Goal: Task Accomplishment & Management: Manage account settings

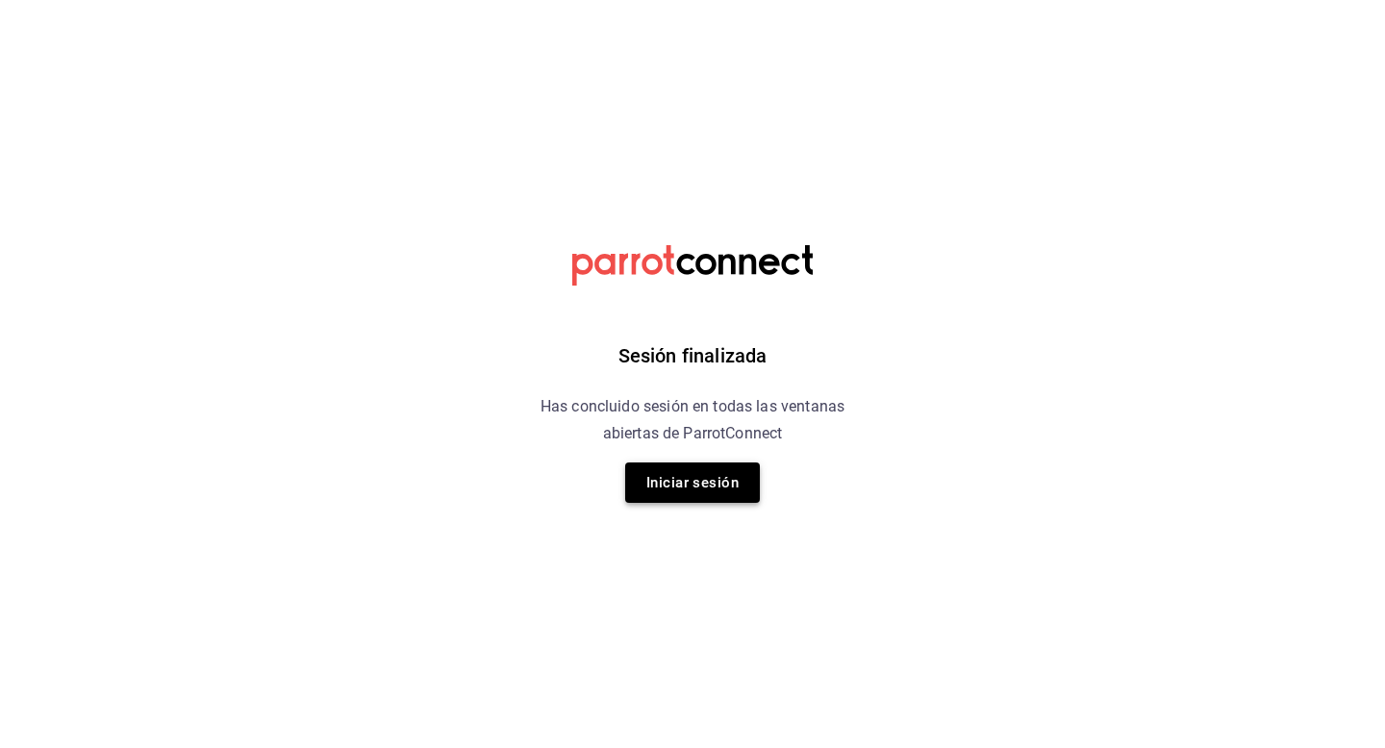
click at [650, 490] on button "Iniciar sesión" at bounding box center [692, 483] width 135 height 40
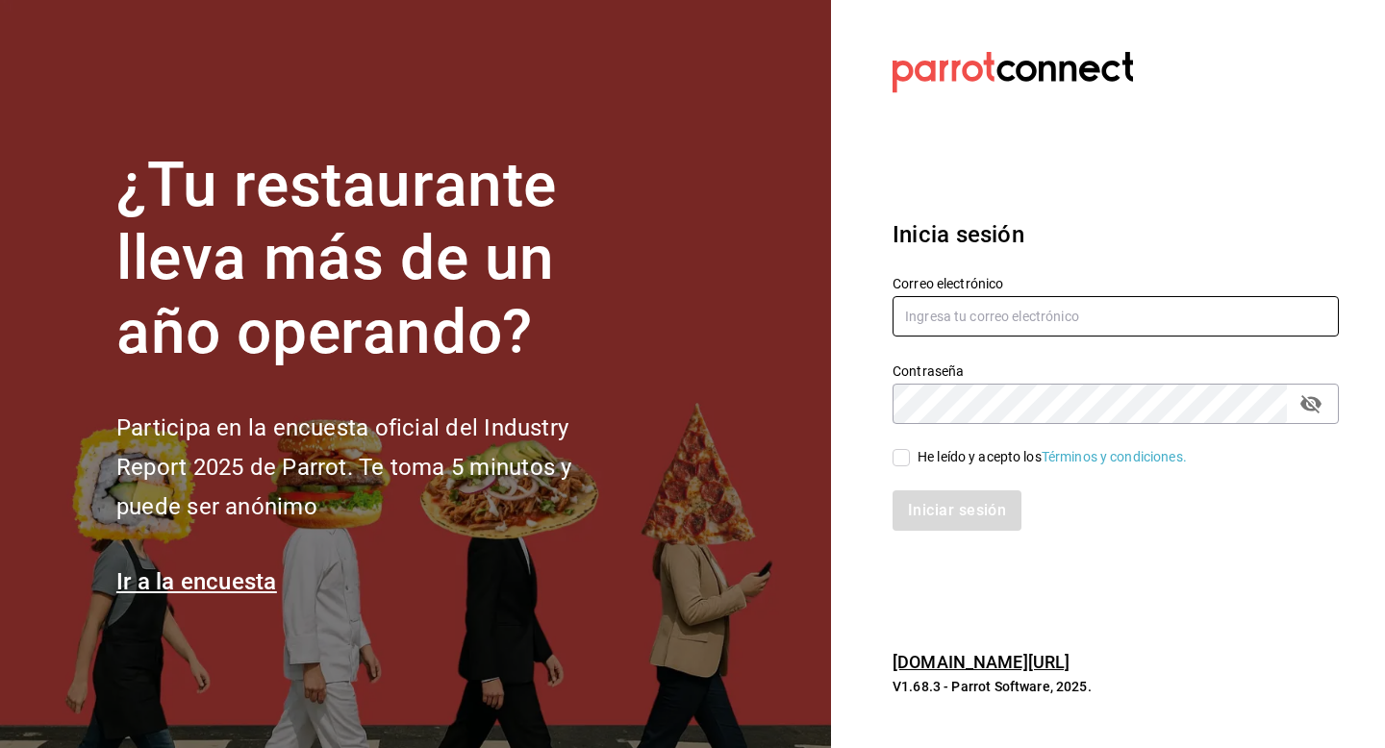
type input "multiuser@dairy.com"
click at [912, 469] on div "Iniciar sesión" at bounding box center [1104, 498] width 469 height 63
click at [901, 455] on input "He leído y acepto los Términos y condiciones." at bounding box center [901, 457] width 17 height 17
checkbox input "true"
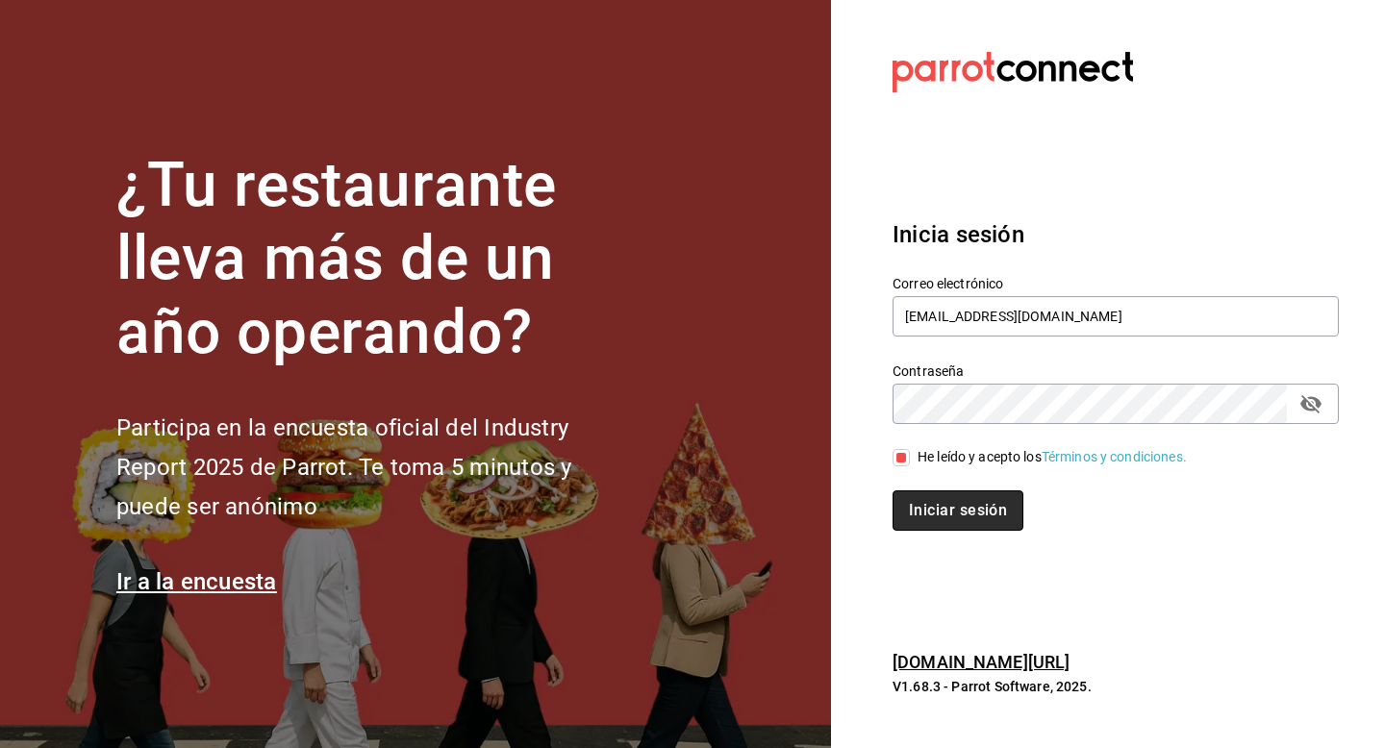
click at [917, 501] on button "Iniciar sesión" at bounding box center [958, 511] width 131 height 40
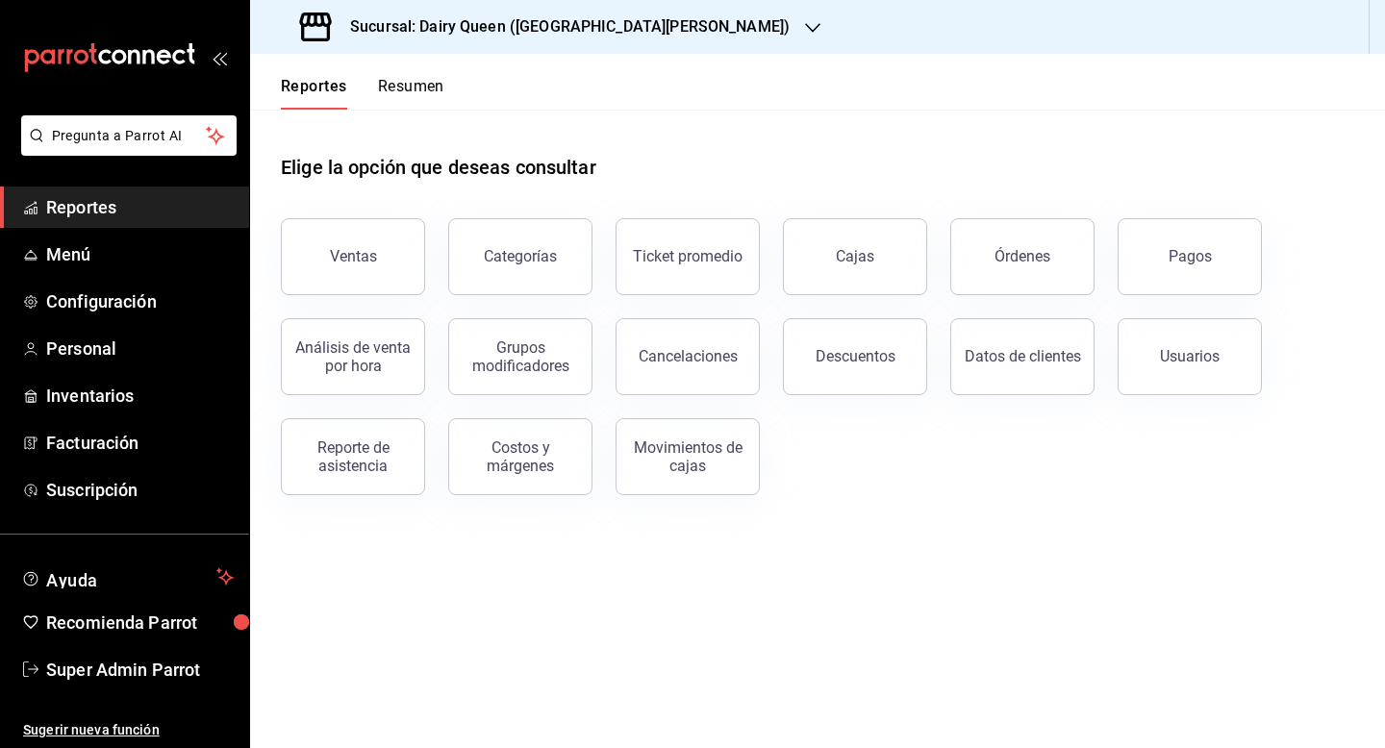
click at [421, 78] on button "Resumen" at bounding box center [411, 93] width 66 height 33
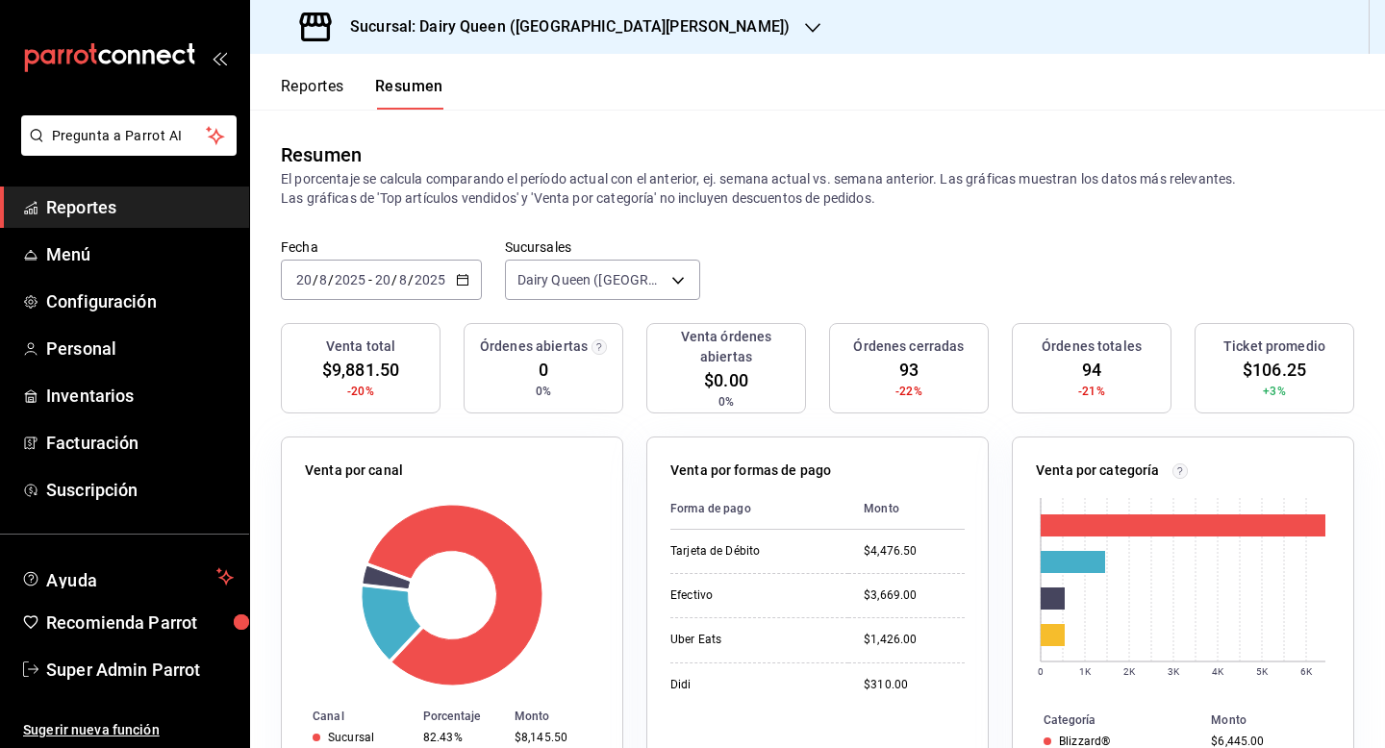
click at [462, 279] on icon "button" at bounding box center [462, 279] width 13 height 13
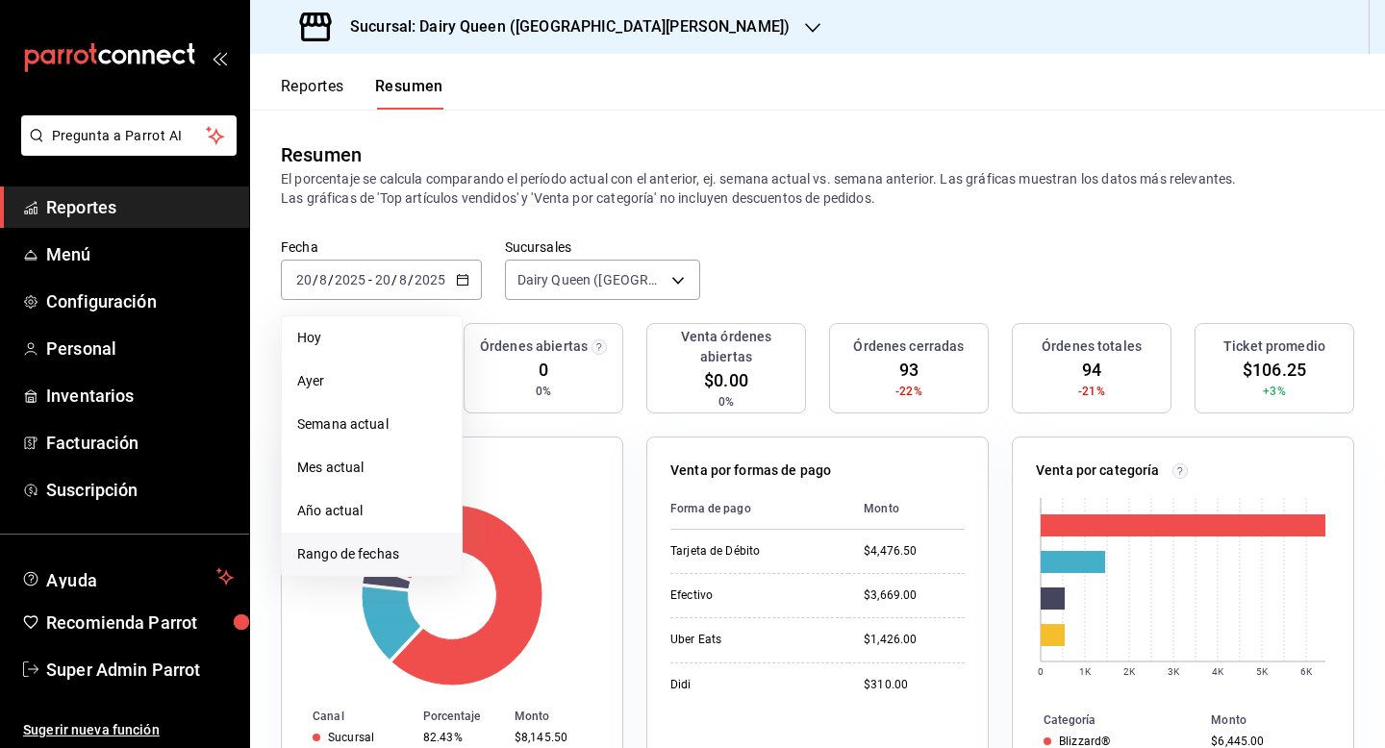
click at [365, 541] on li "Rango de fechas" at bounding box center [372, 554] width 180 height 43
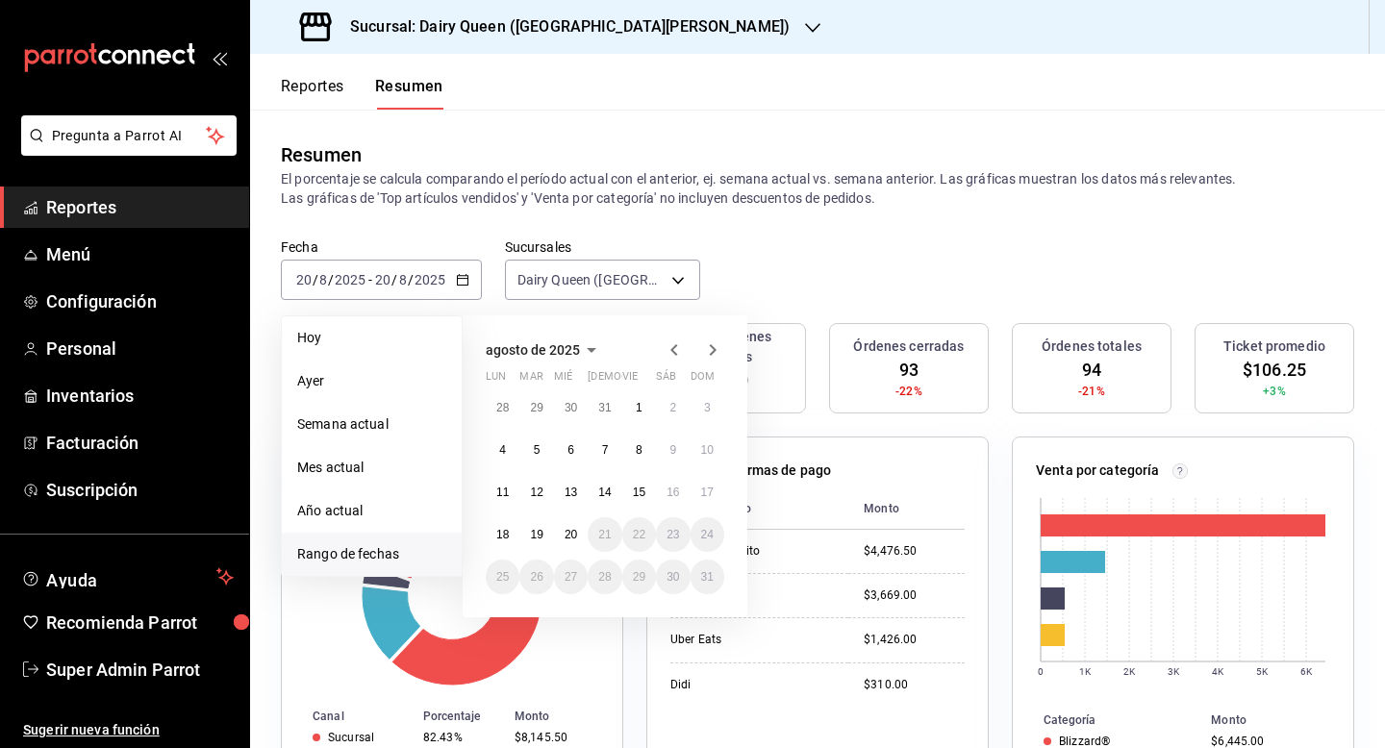
click at [670, 347] on icon "button" at bounding box center [674, 350] width 23 height 23
click at [541, 410] on button "1" at bounding box center [536, 408] width 34 height 35
click at [675, 352] on icon "button" at bounding box center [674, 350] width 23 height 23
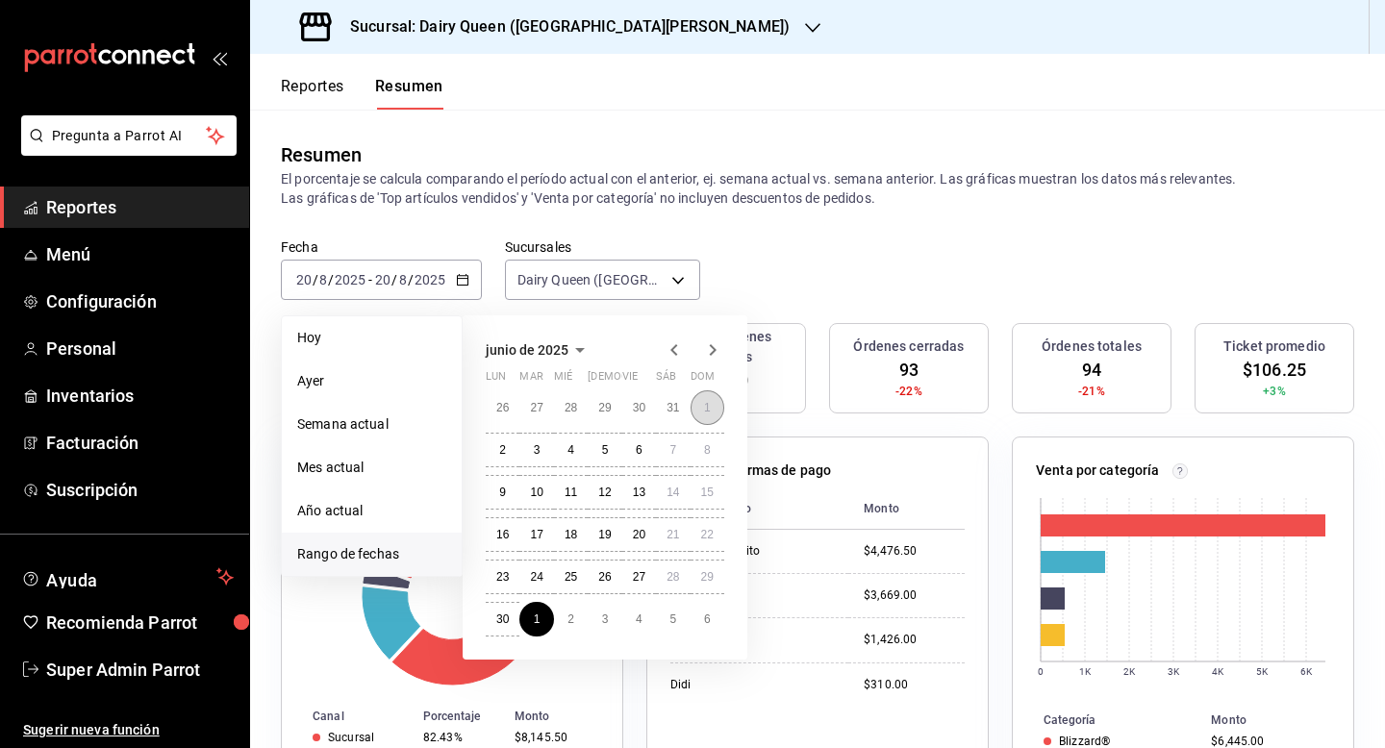
click at [711, 419] on button "1" at bounding box center [708, 408] width 34 height 35
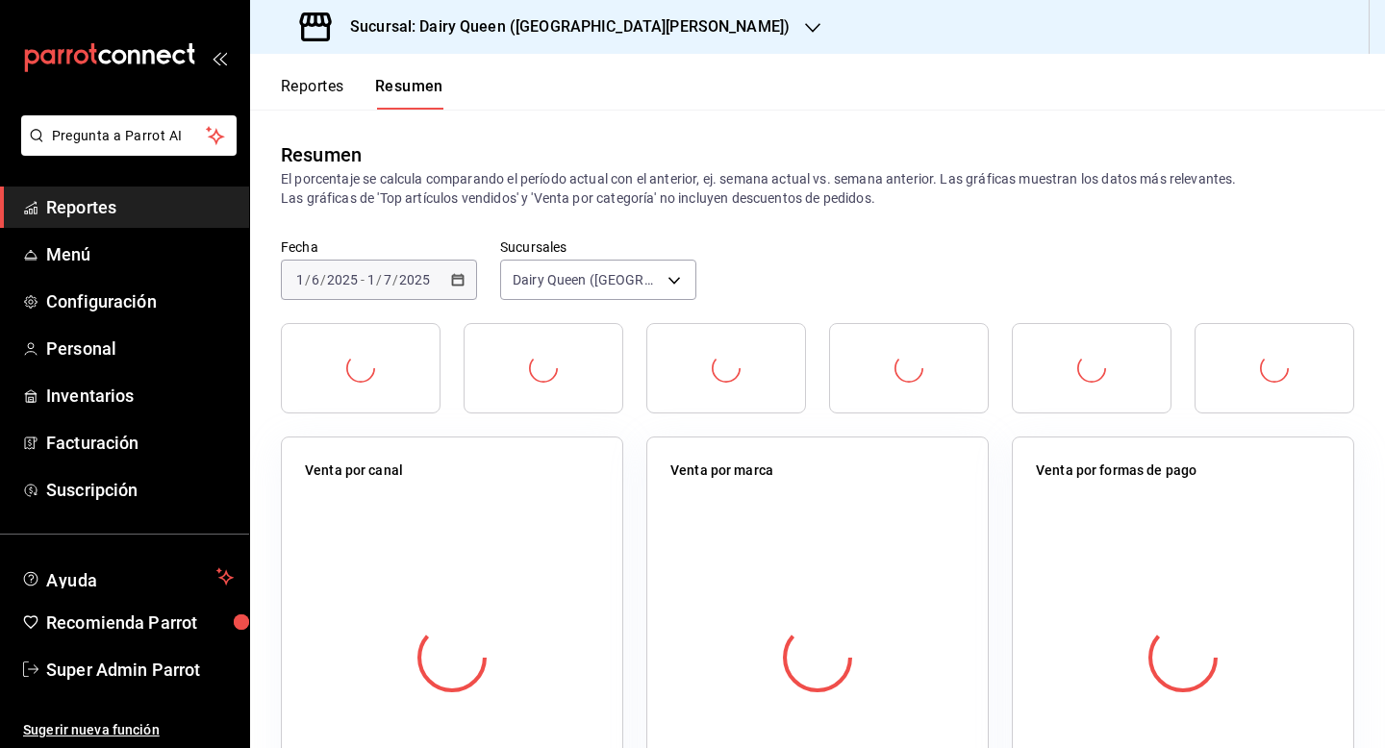
click at [466, 283] on div "[DATE] [DATE] - [DATE] [DATE]" at bounding box center [379, 280] width 196 height 40
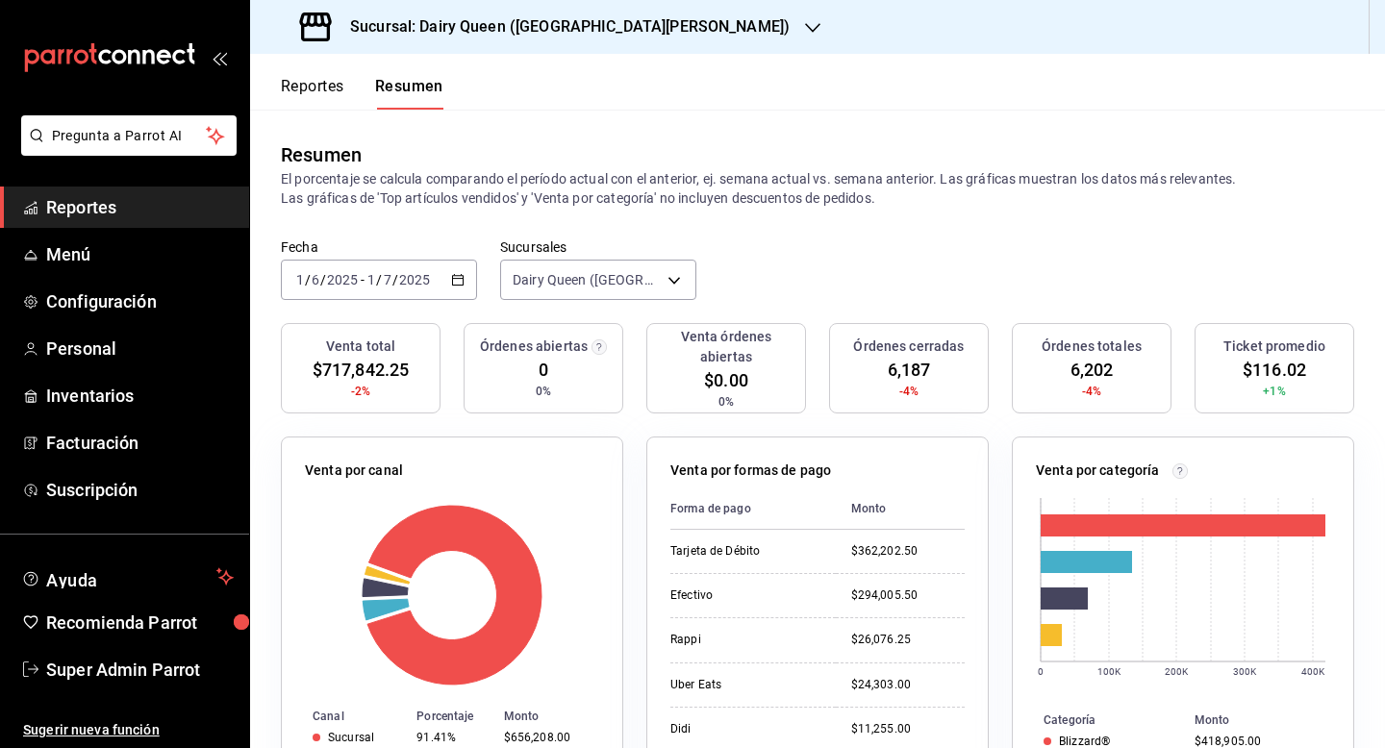
click at [457, 283] on icon "button" at bounding box center [457, 279] width 13 height 13
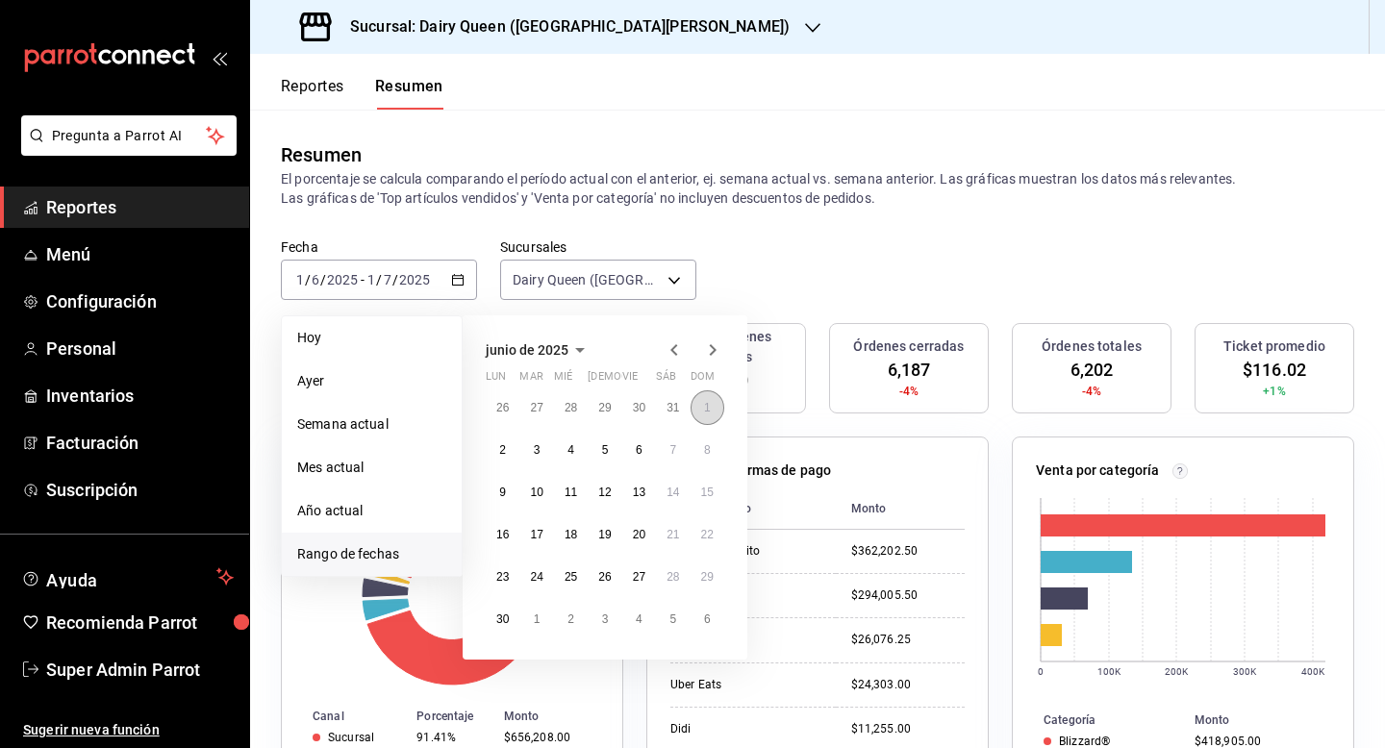
click at [702, 417] on button "1" at bounding box center [708, 408] width 34 height 35
click at [514, 610] on button "30" at bounding box center [503, 619] width 34 height 35
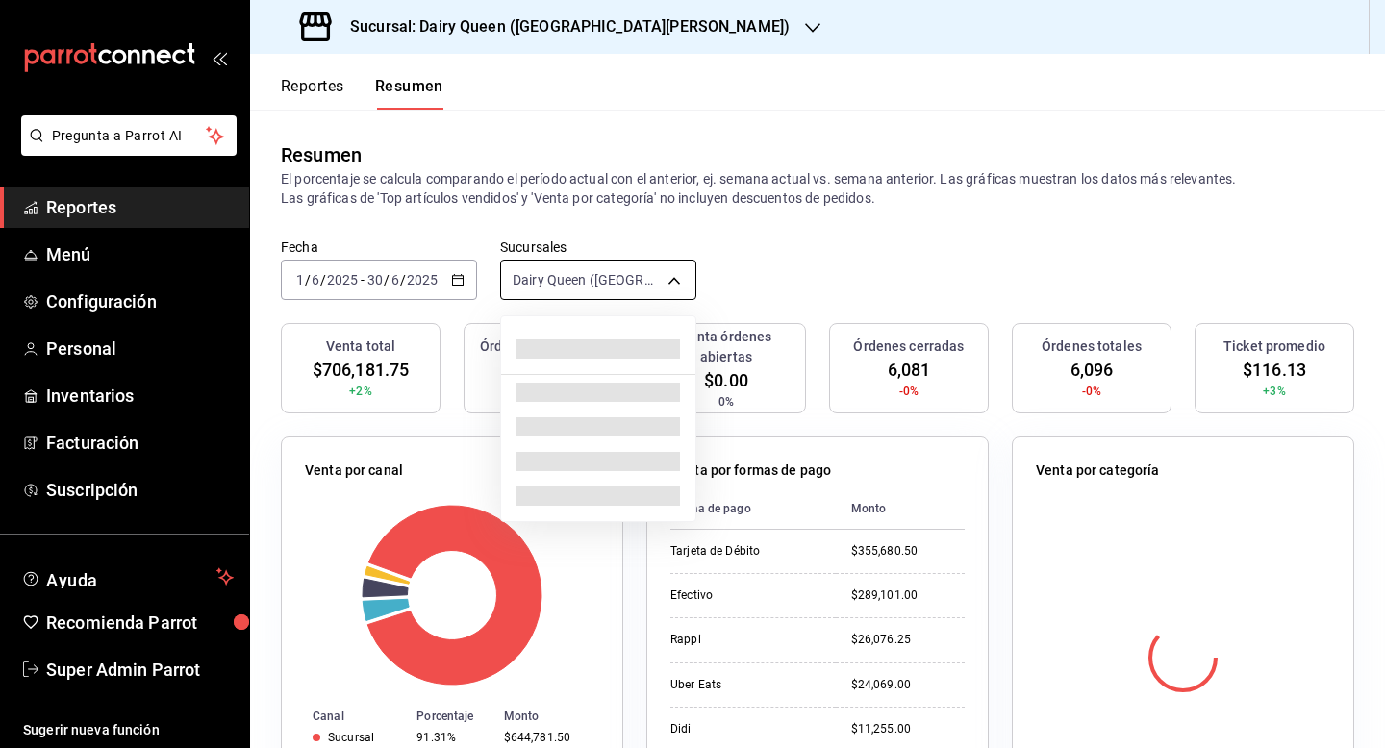
click at [578, 272] on body "Pregunta a Parrot AI Reportes Menú Configuración Personal Inventarios Facturaci…" at bounding box center [692, 374] width 1385 height 748
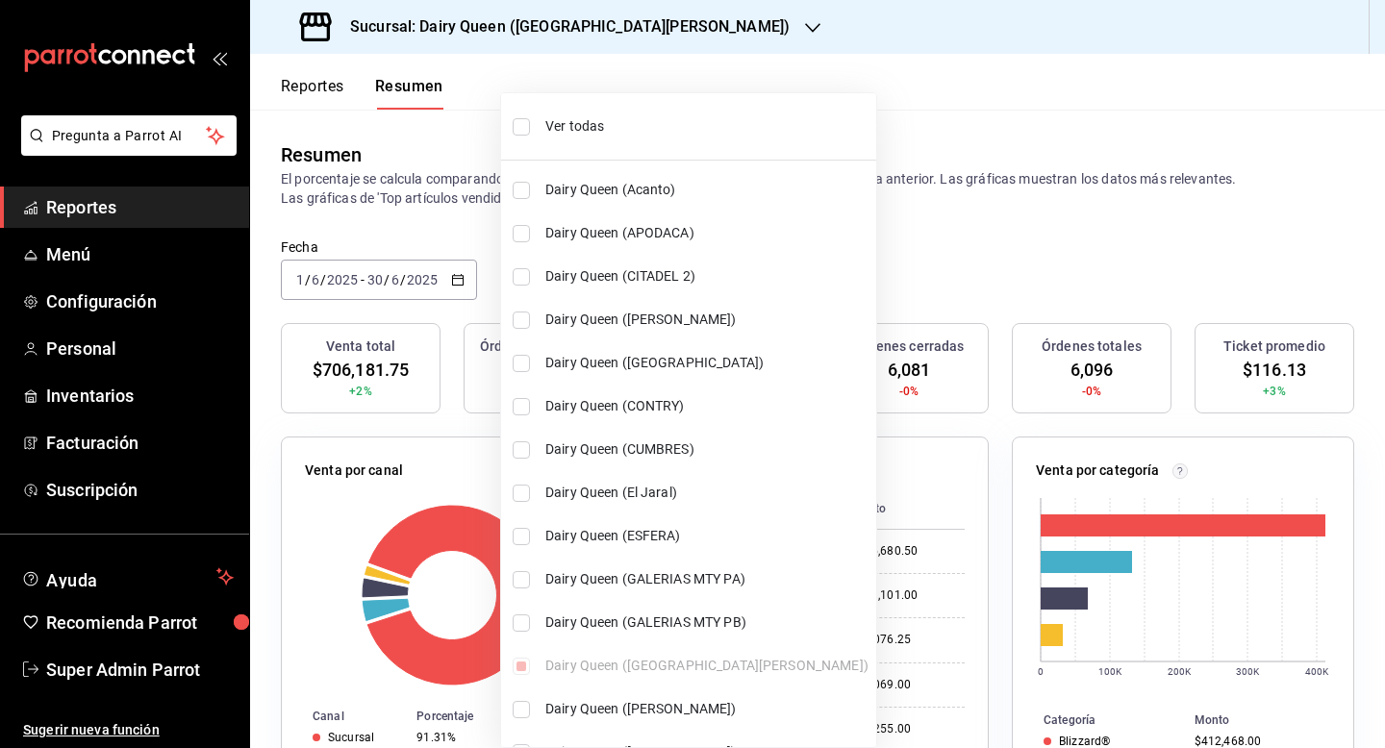
click at [521, 120] on input "checkbox" at bounding box center [521, 126] width 17 height 17
checkbox input "true"
type input "[object Object],[object Object],[object Object],[object Object],[object Object]…"
checkbox input "true"
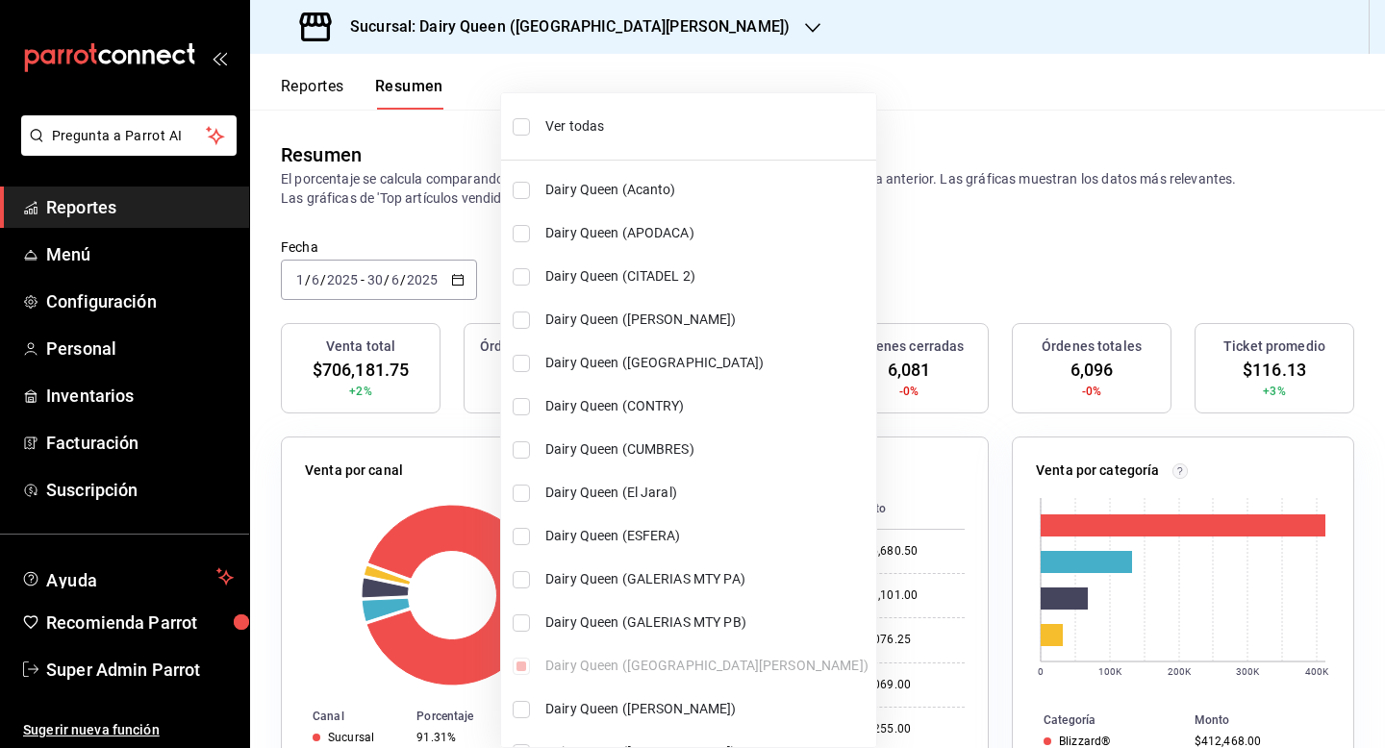
checkbox input "true"
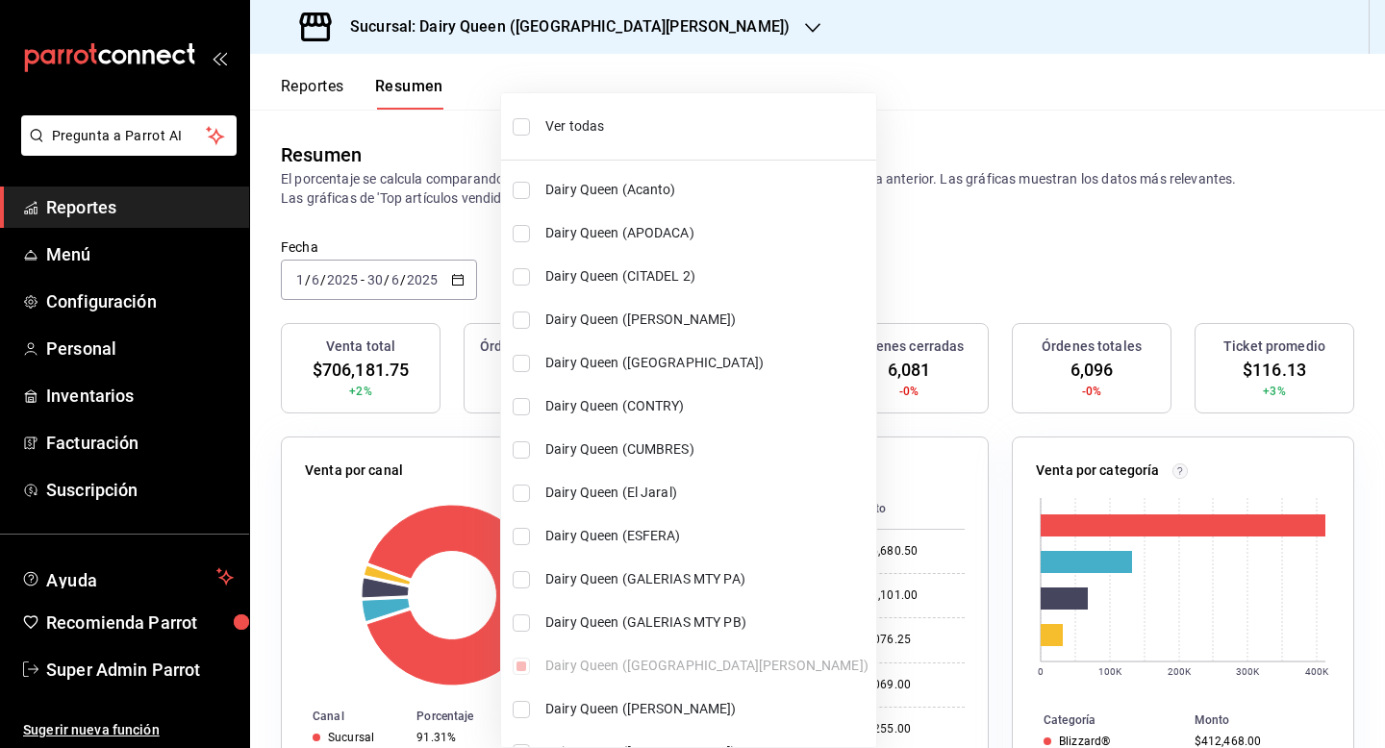
checkbox input "true"
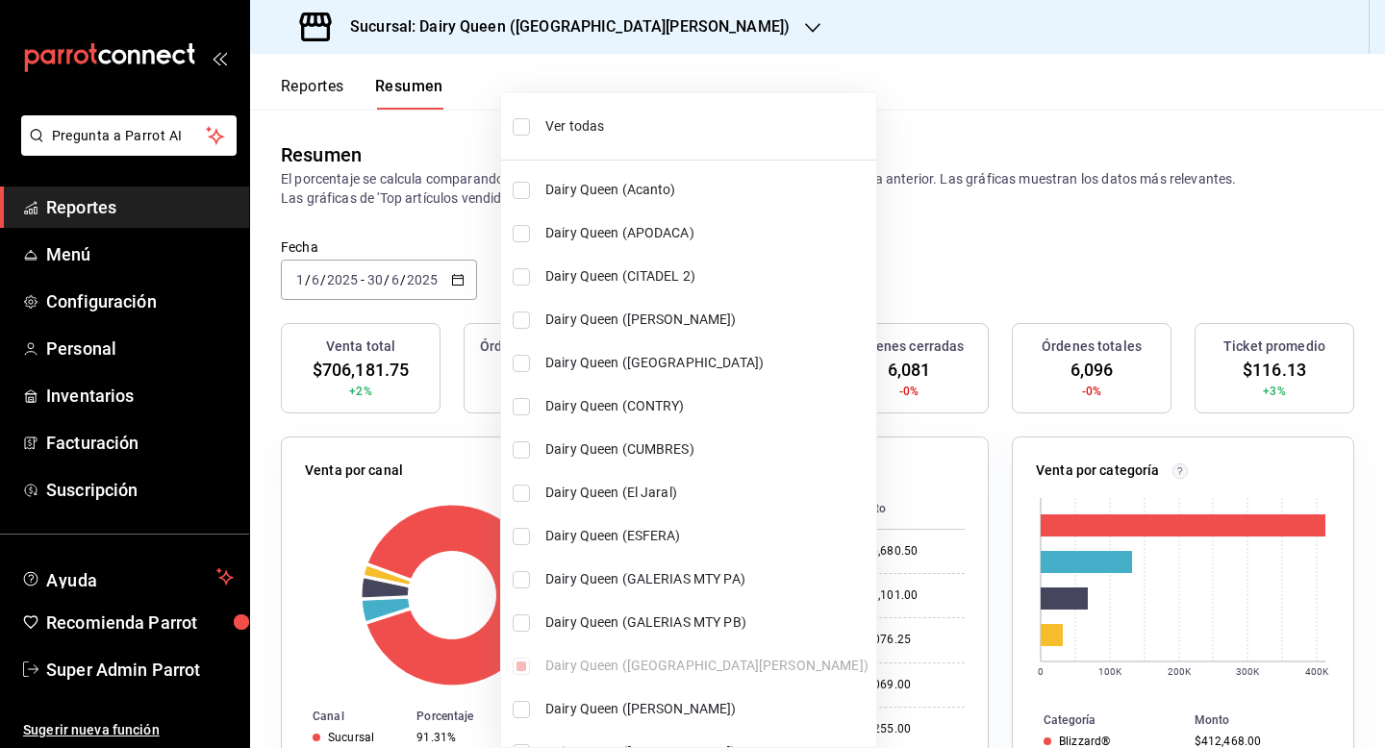
checkbox input "true"
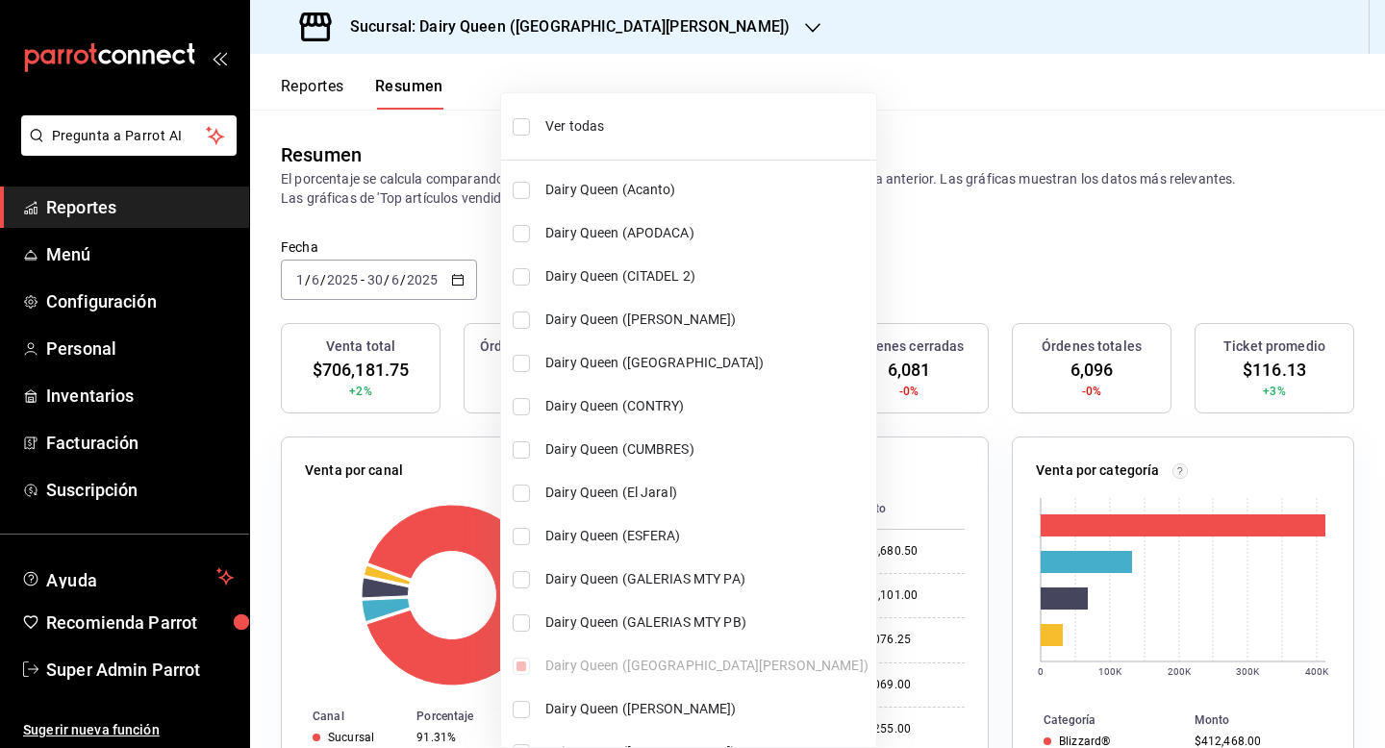
checkbox input "true"
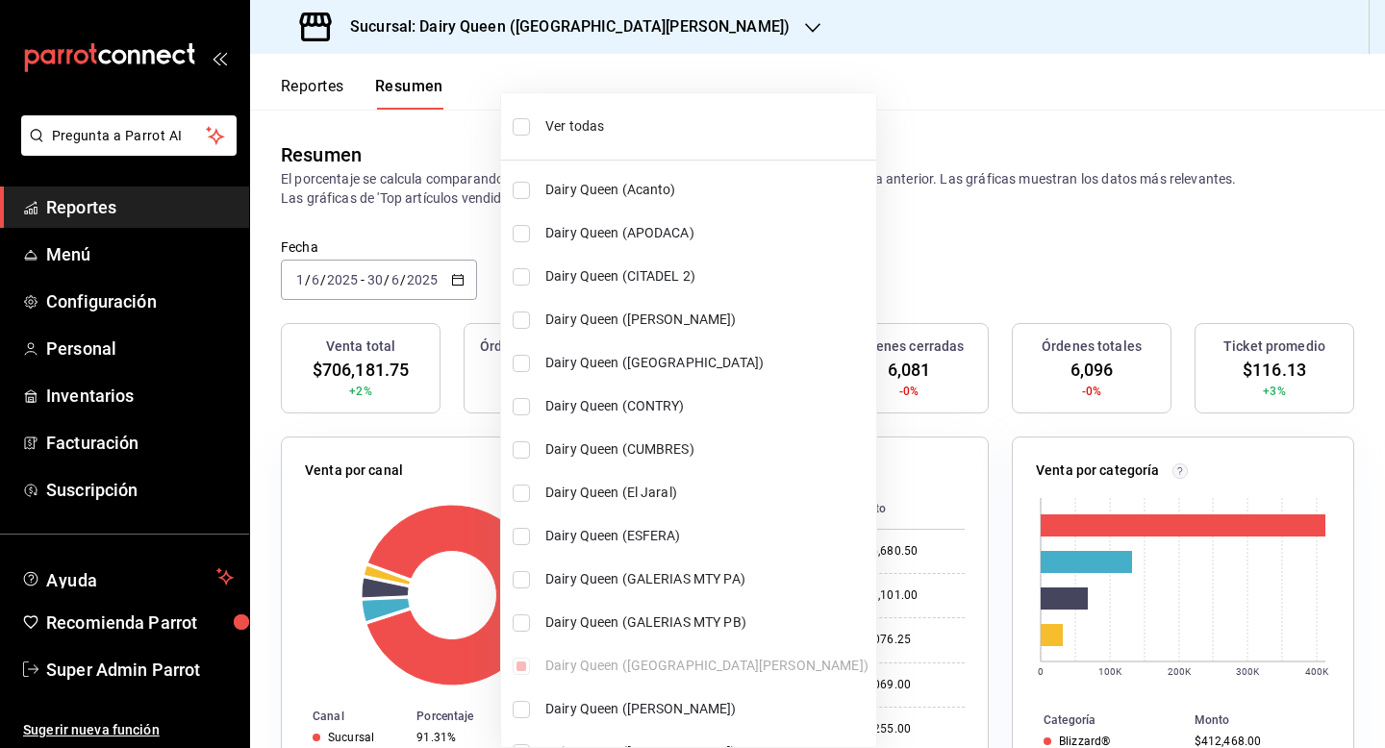
checkbox input "true"
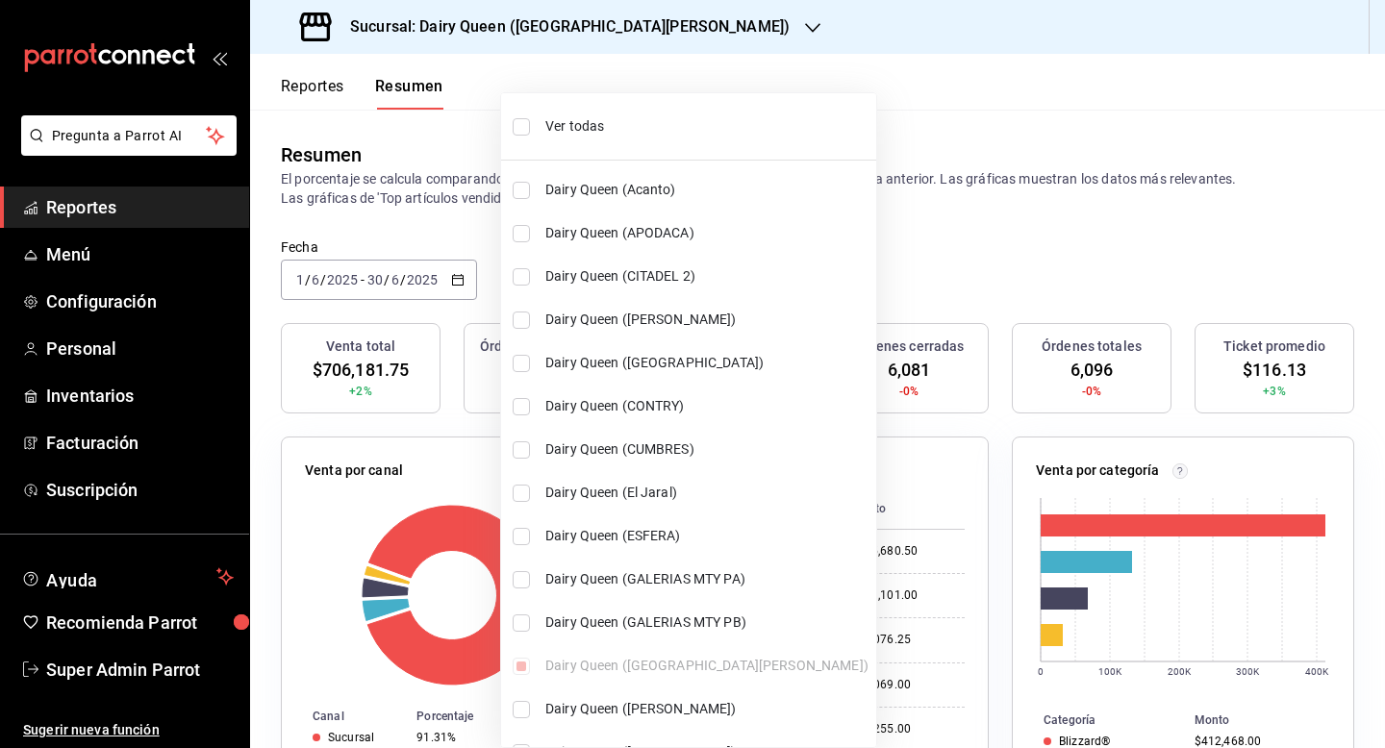
checkbox input "true"
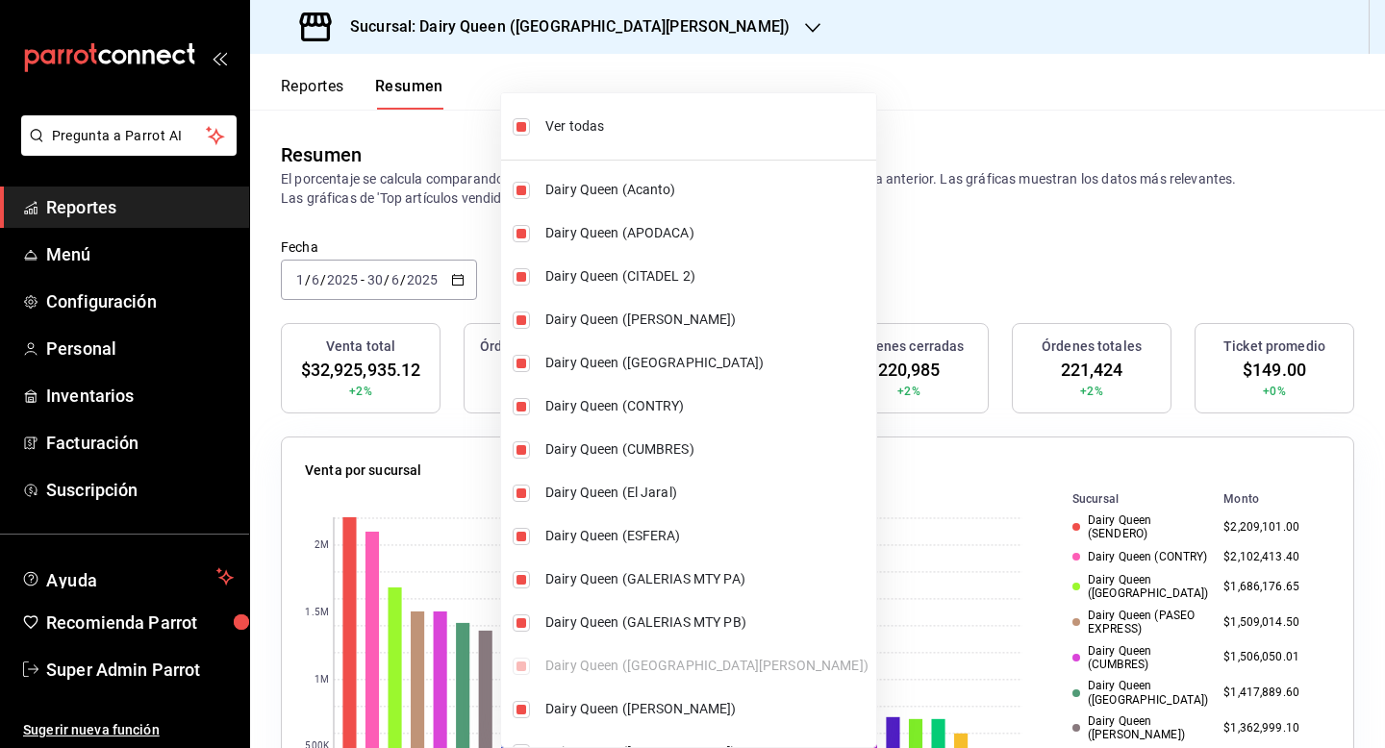
click at [932, 200] on div at bounding box center [692, 374] width 1385 height 748
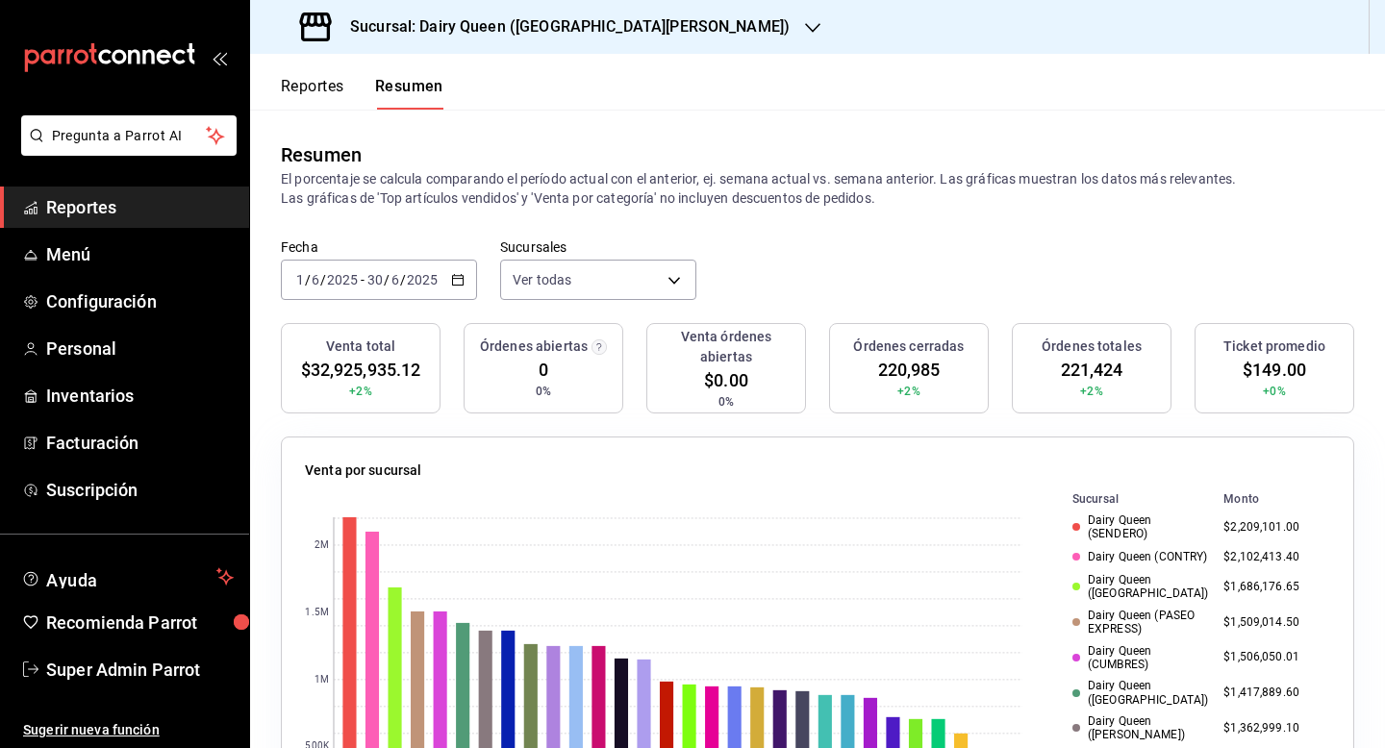
click at [893, 373] on span "220,985" at bounding box center [909, 370] width 63 height 26
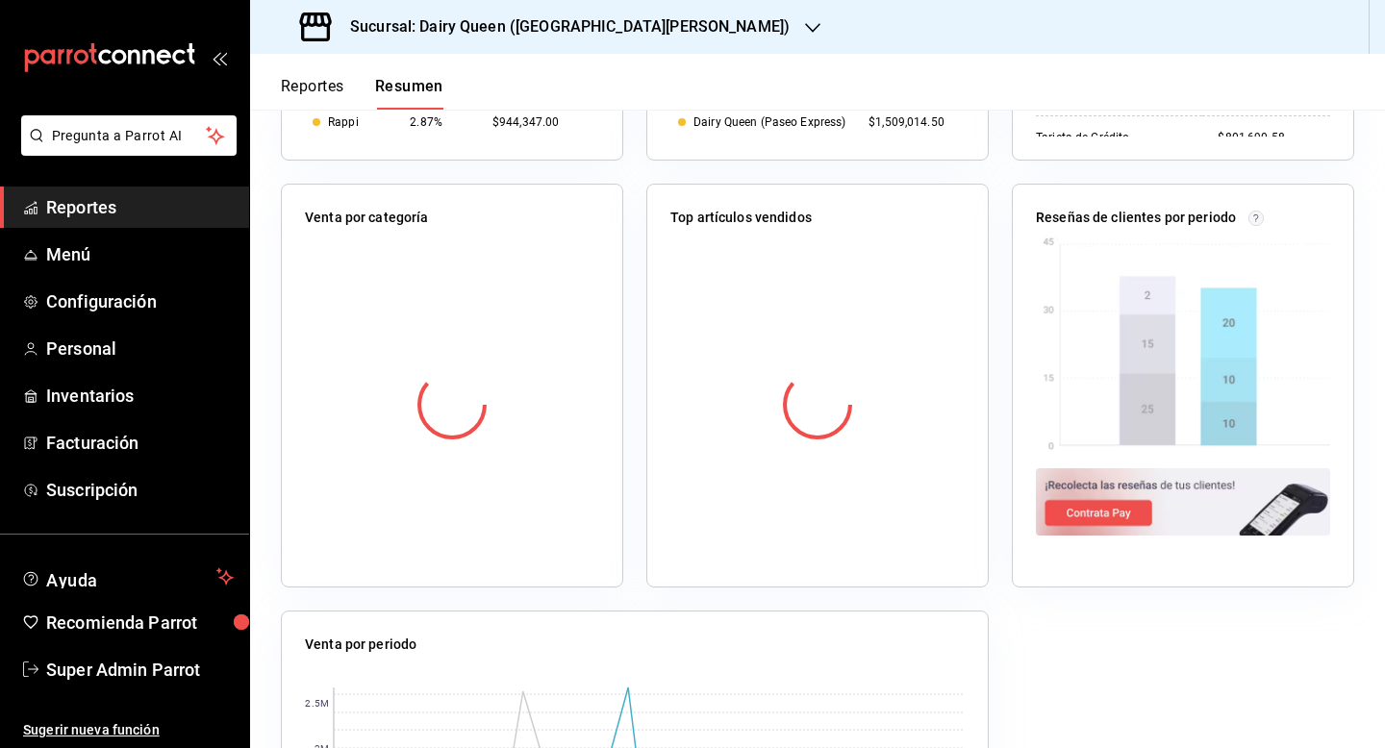
scroll to position [1108, 0]
click at [1204, 394] on img at bounding box center [1183, 343] width 294 height 217
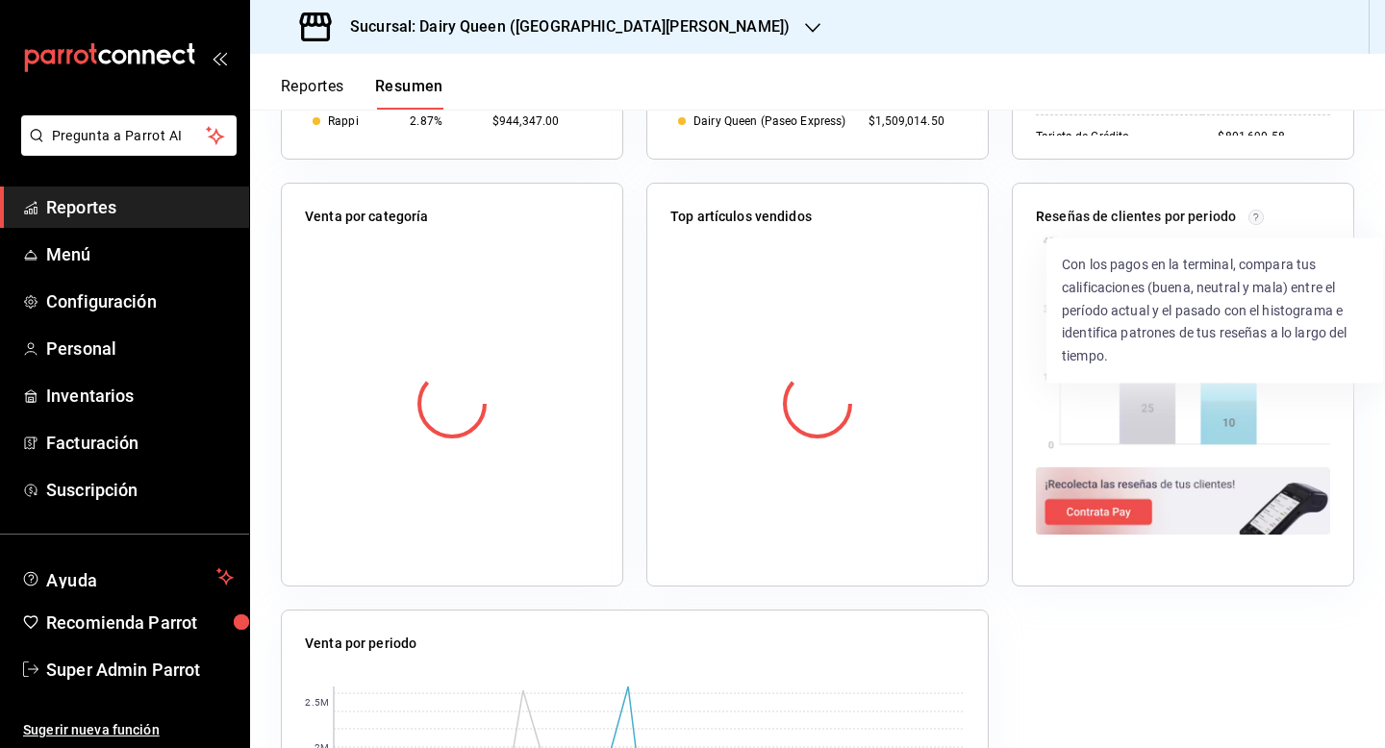
click at [1254, 214] on circle at bounding box center [1256, 217] width 14 height 14
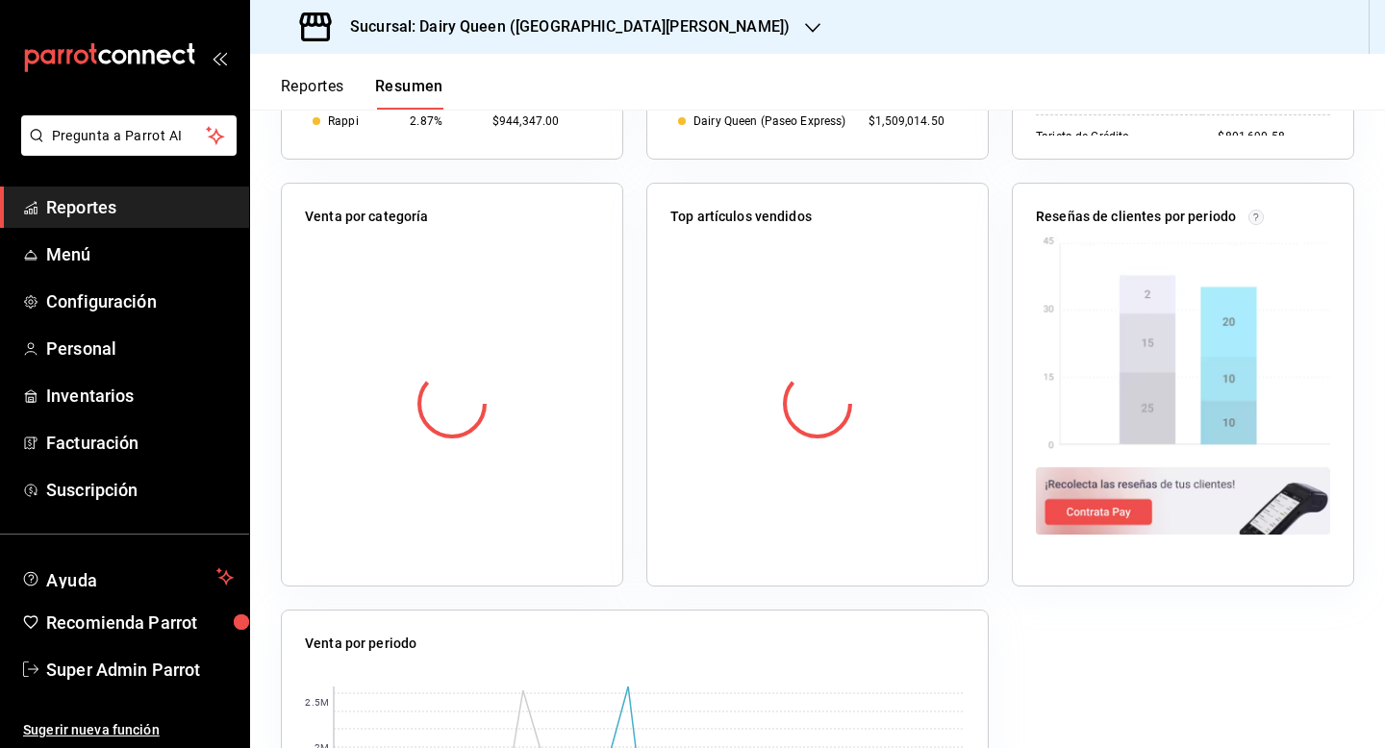
click at [1136, 425] on img at bounding box center [1183, 343] width 294 height 217
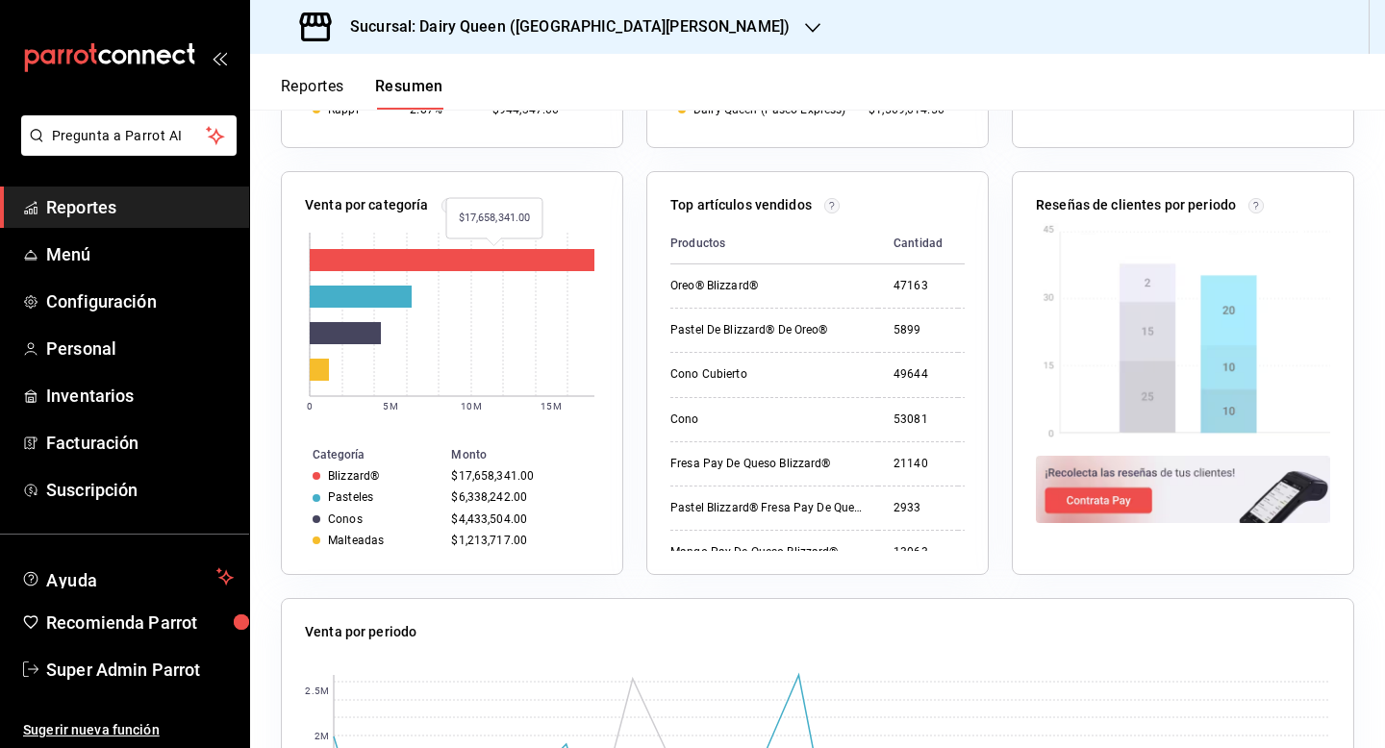
scroll to position [1135, 0]
